Goal: Task Accomplishment & Management: Manage account settings

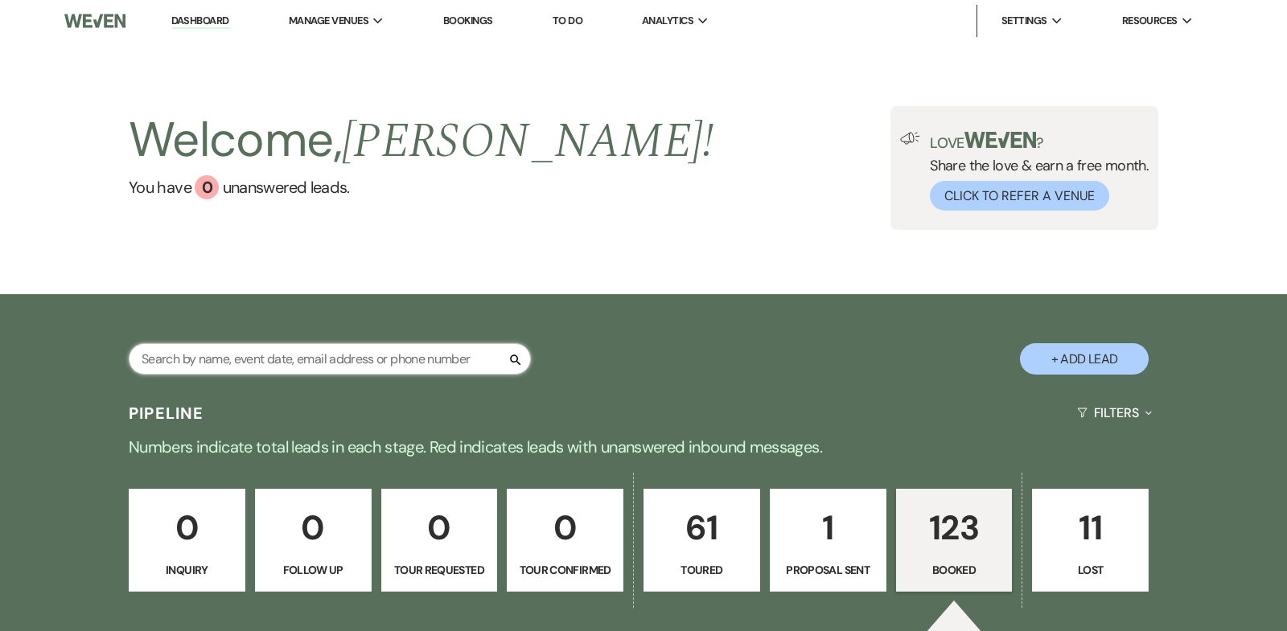
click at [191, 359] on input "text" at bounding box center [330, 358] width 402 height 31
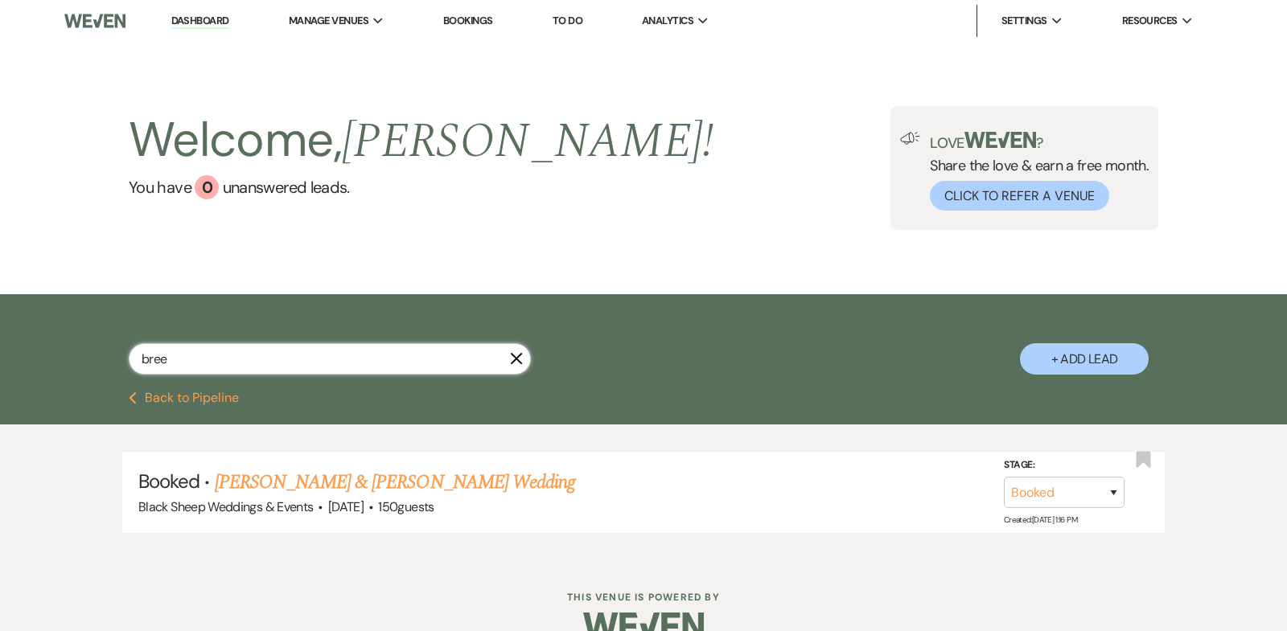
type input "bree"
click at [186, 18] on link "Dashboard" at bounding box center [200, 21] width 58 height 15
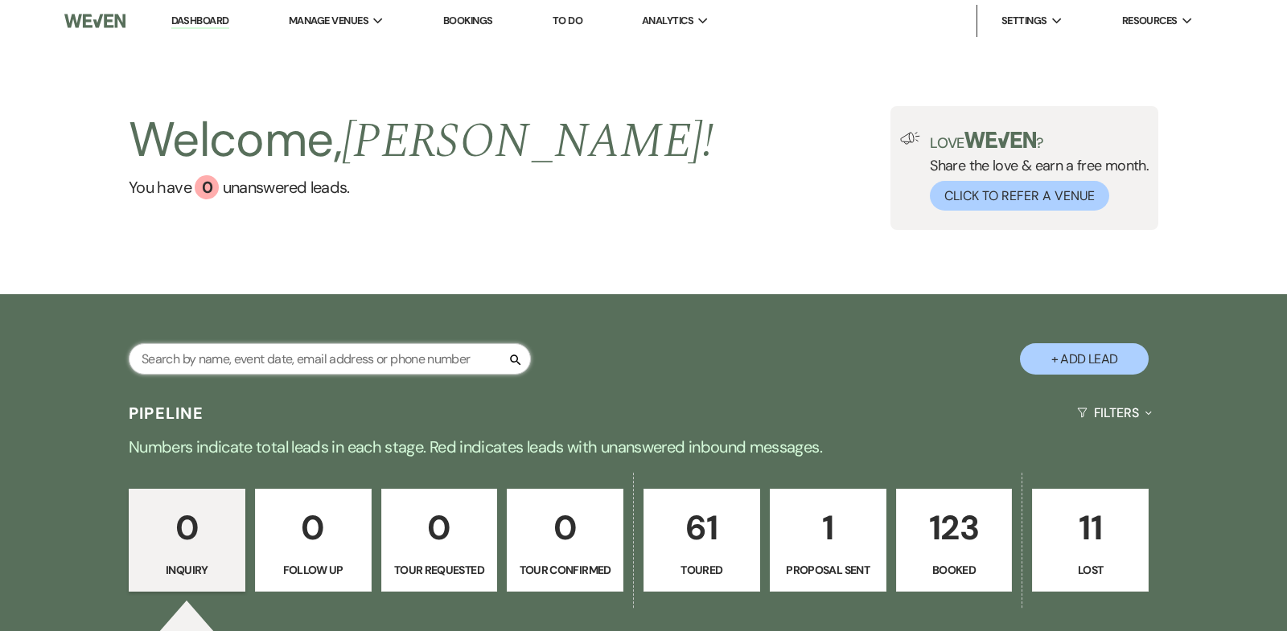
click at [187, 348] on input "text" at bounding box center [330, 358] width 402 height 31
type input "f"
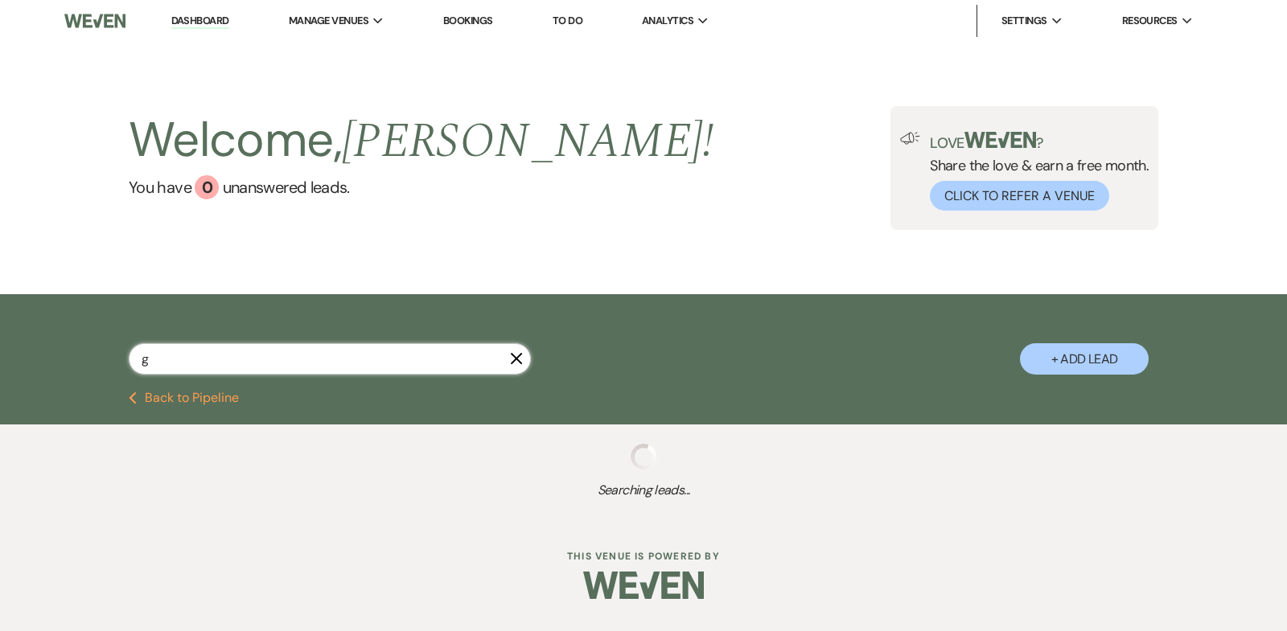
type input "gr"
select select "5"
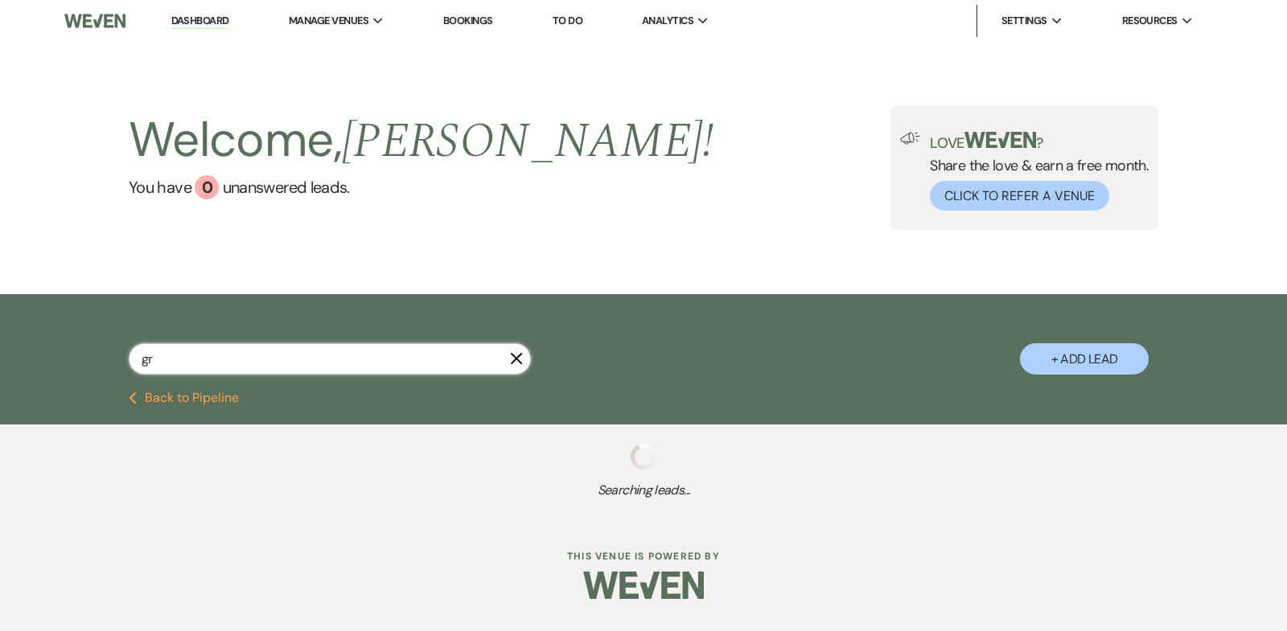
select select "5"
select select "8"
select select "6"
select select "5"
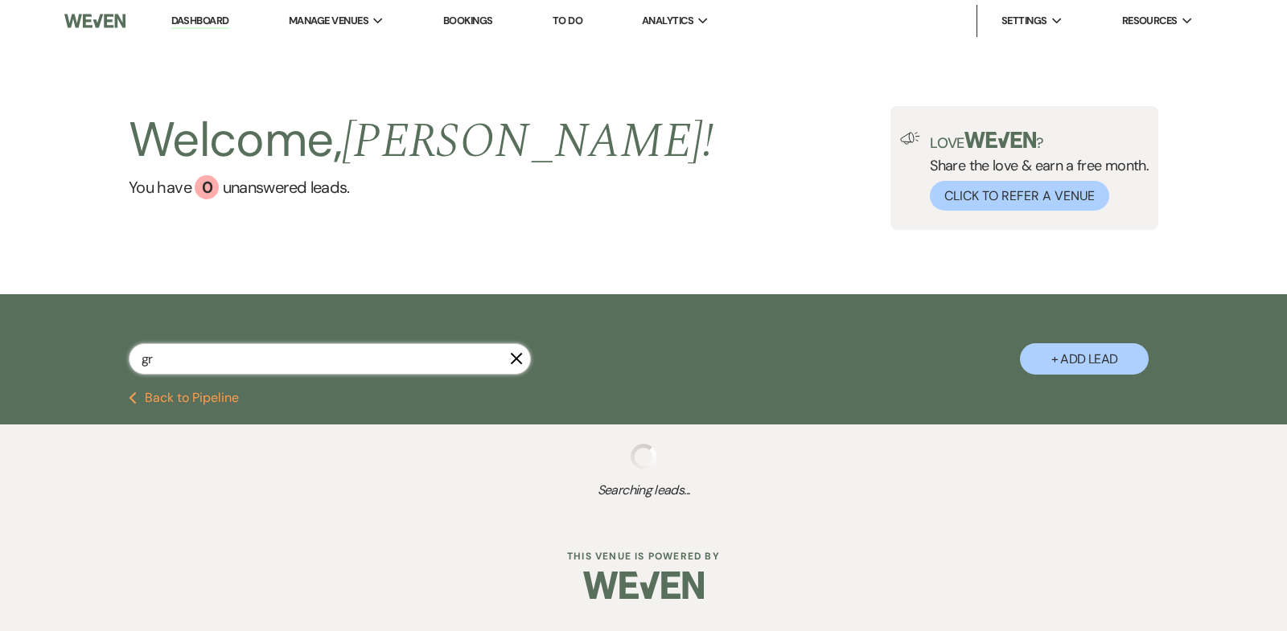
select select "5"
select select "8"
select select "6"
select select "8"
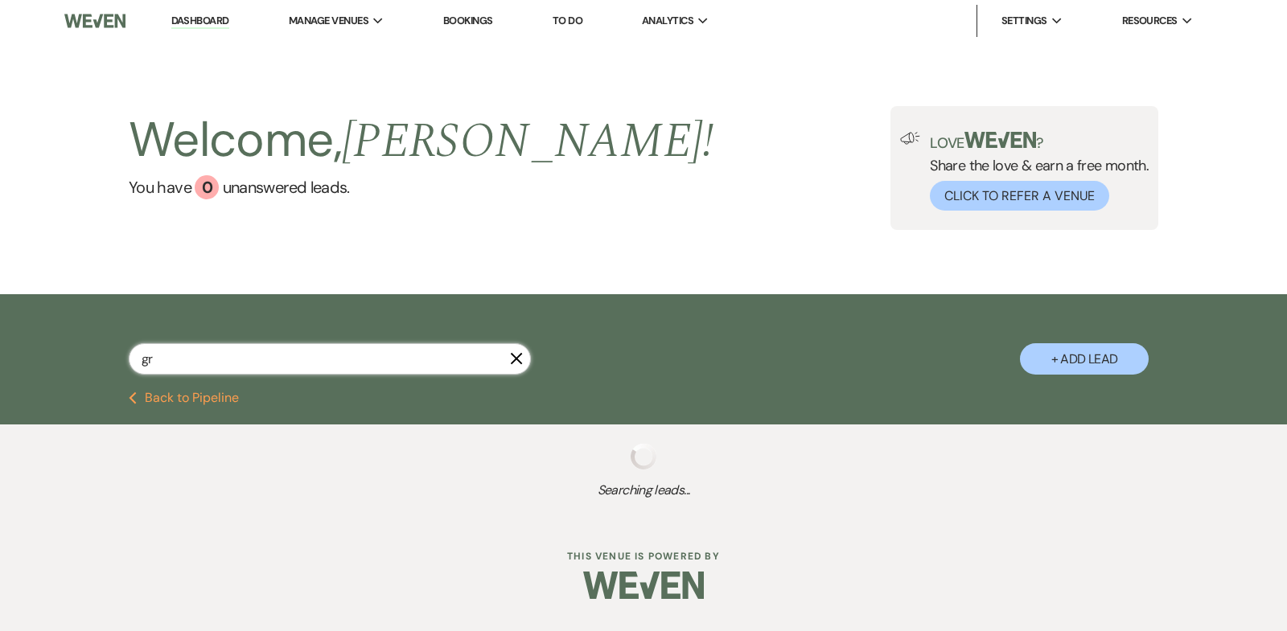
select select "1"
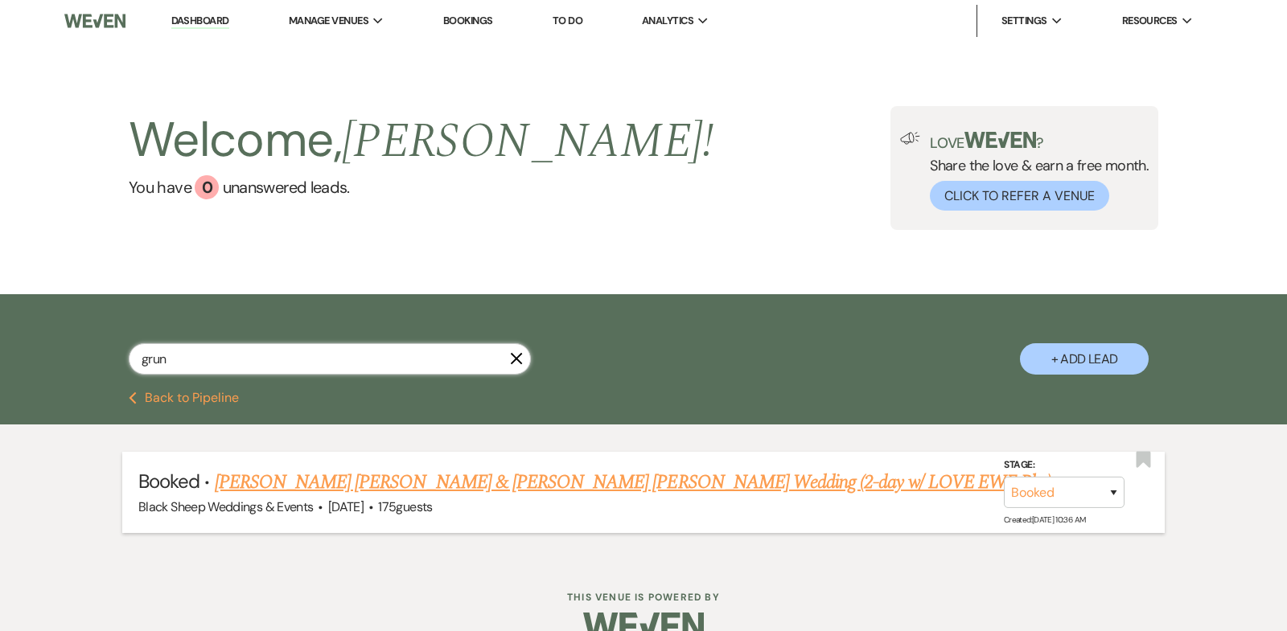
type input "grun"
click at [518, 483] on link "[PERSON_NAME] [PERSON_NAME] & [PERSON_NAME] [PERSON_NAME] Wedding (2-day w/ LOV…" at bounding box center [633, 482] width 837 height 29
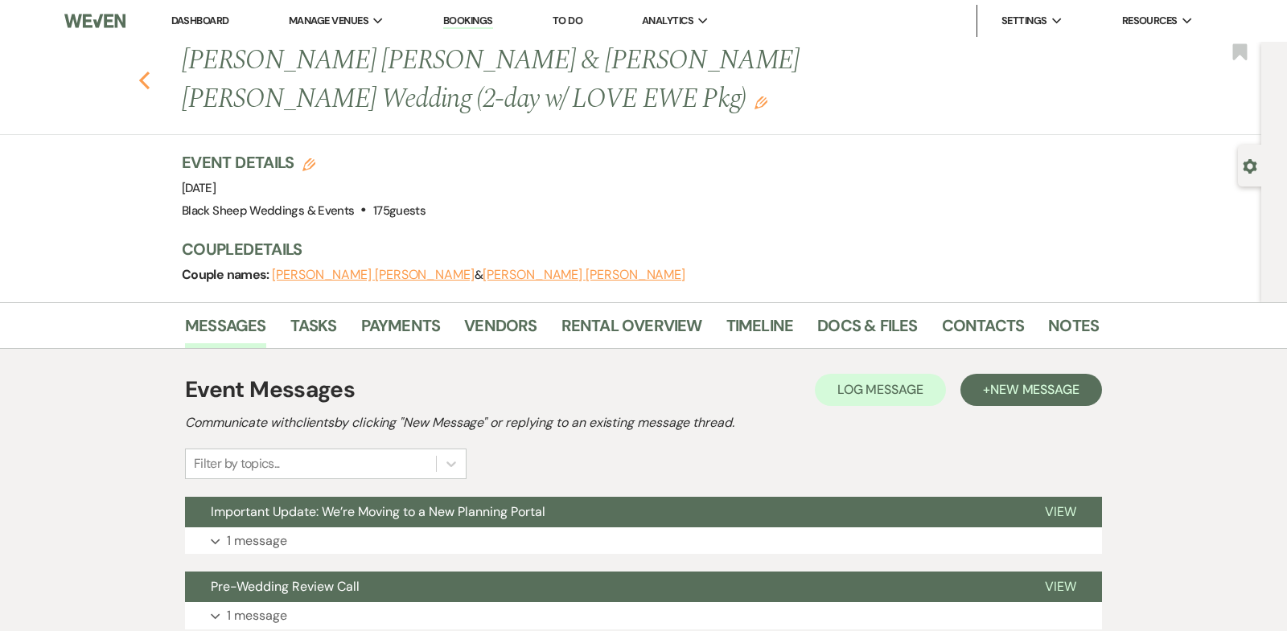
click at [144, 81] on icon "Previous" at bounding box center [144, 80] width 12 height 19
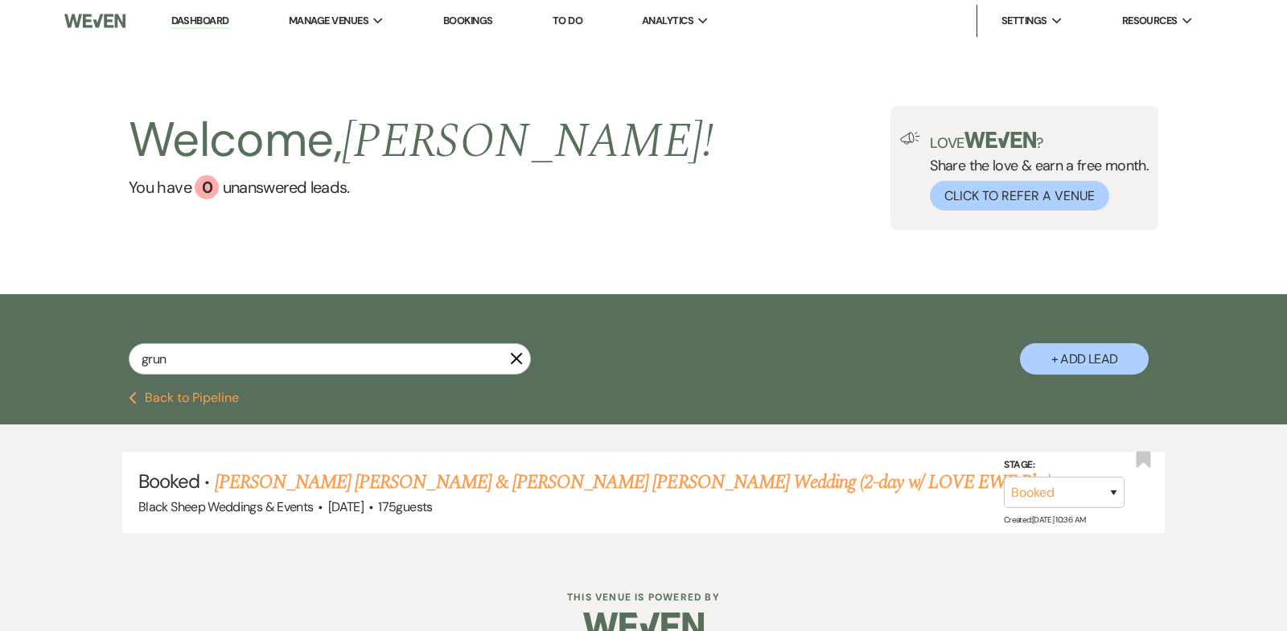
click at [221, 16] on link "Dashboard" at bounding box center [200, 21] width 58 height 15
